Goal: Entertainment & Leisure: Consume media (video, audio)

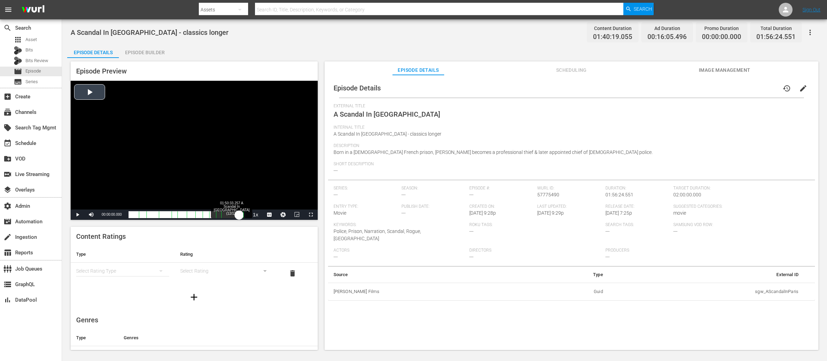
click at [239, 216] on div "Loaded : 0.10% 01:50:33.257 A Scandal In [GEOGRAPHIC_DATA] (12/12) 00:00:00.000" at bounding box center [187, 214] width 117 height 7
click at [311, 214] on span "Video Player" at bounding box center [311, 214] width 0 height 0
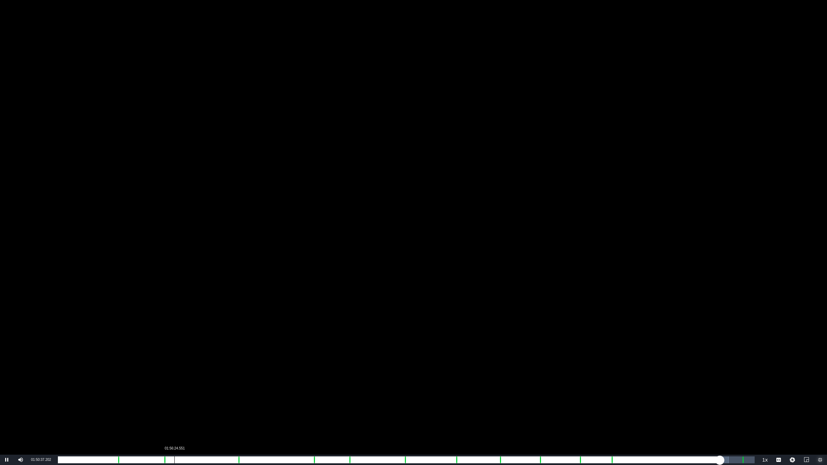
click at [175, 360] on div "01:56:24.551" at bounding box center [174, 460] width 0 height 7
click at [741, 360] on div "01:39:11.244" at bounding box center [399, 460] width 683 height 7
click at [740, 360] on div "01:39:47.753" at bounding box center [399, 460] width 682 height 7
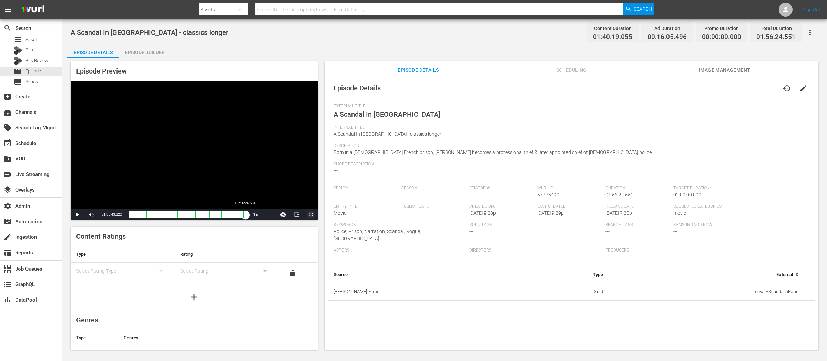
drag, startPoint x: 244, startPoint y: 214, endPoint x: 246, endPoint y: 217, distance: 3.7
click at [245, 214] on div "00:00:24.566" at bounding box center [187, 214] width 117 height 7
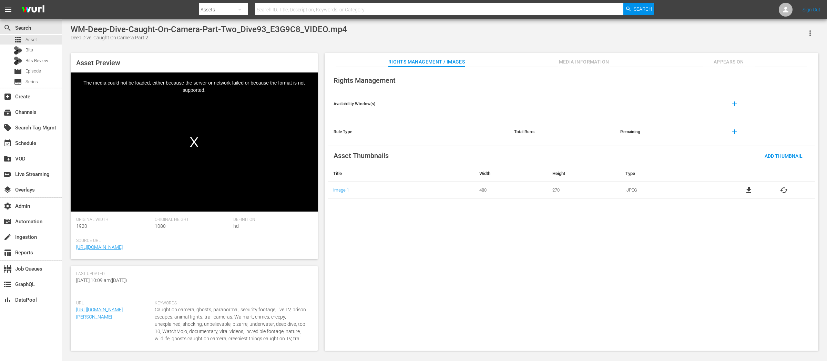
scroll to position [176, 0]
